Goal: Information Seeking & Learning: Learn about a topic

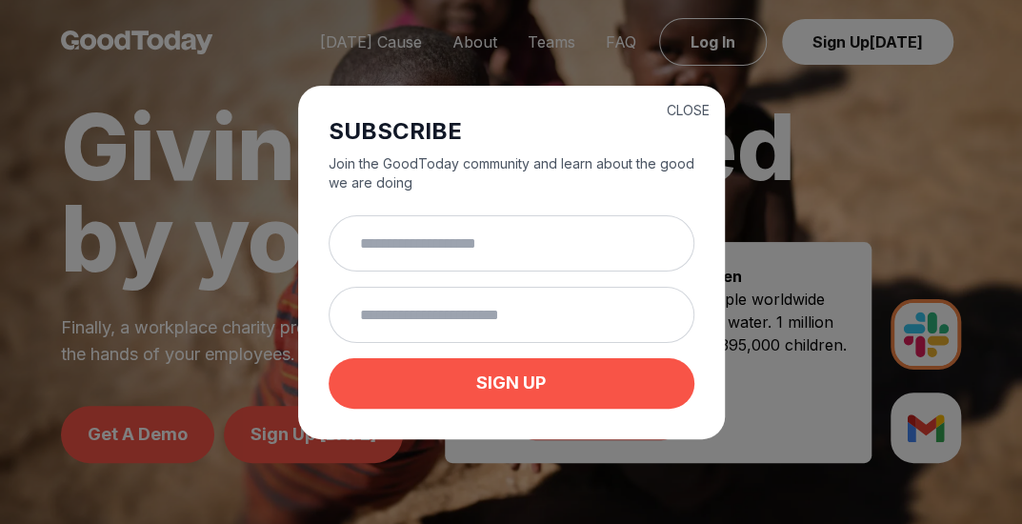
click at [710, 103] on div "CLOSE SUBSCRIBE Join the GoodToday community and learn about the good we are do…" at bounding box center [511, 262] width 427 height 353
click at [685, 104] on button "CLOSE" at bounding box center [687, 110] width 43 height 19
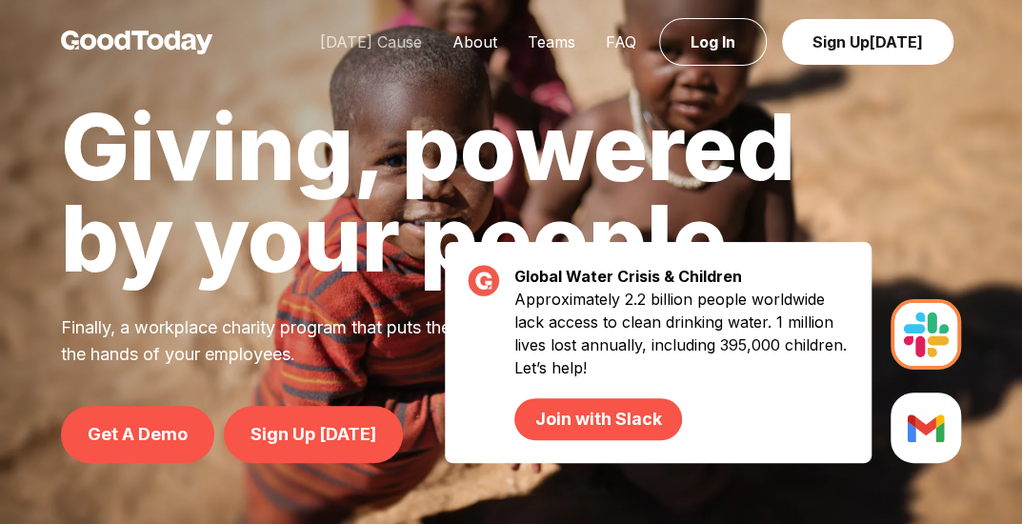
click at [348, 37] on link "[DATE] Cause" at bounding box center [371, 41] width 132 height 19
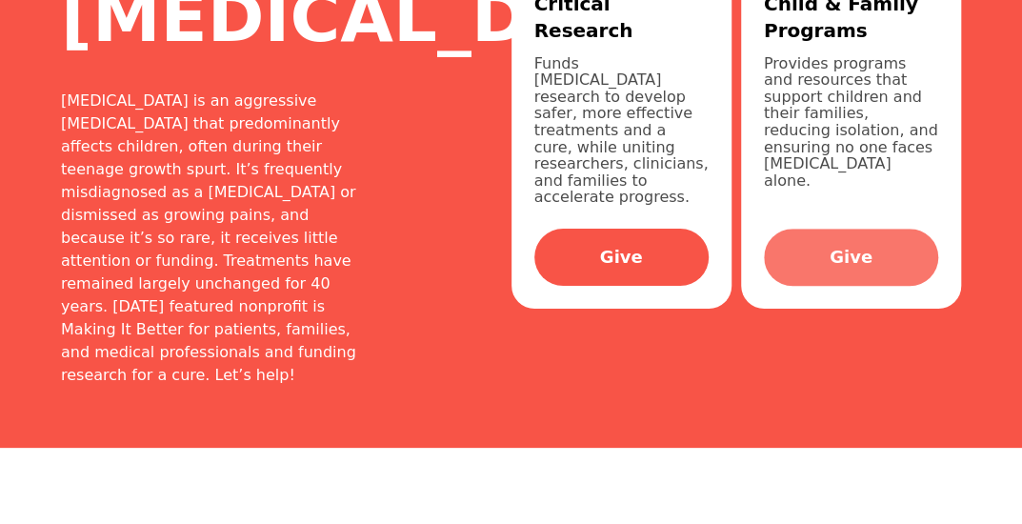
scroll to position [190, 0]
